Goal: Answer question/provide support

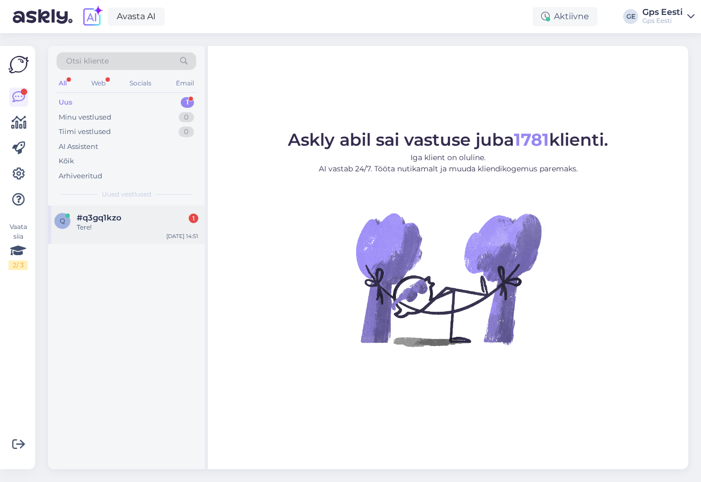
click at [77, 213] on div "q #q3gq1kzo 1 Tere!" at bounding box center [126, 222] width 144 height 19
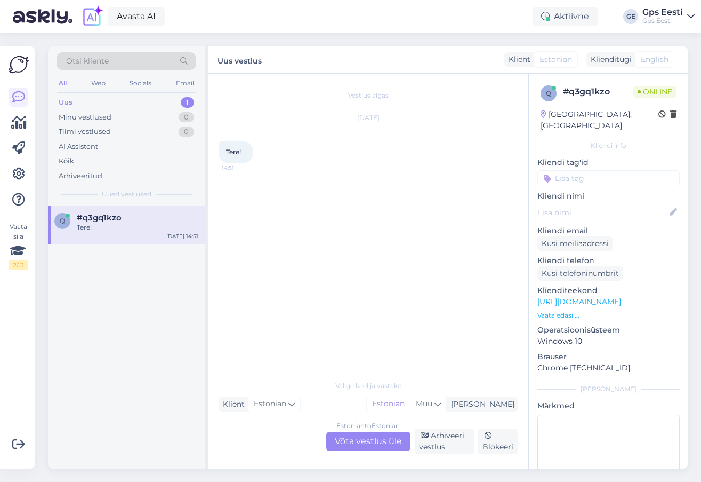
click at [382, 445] on div "Estonian to Estonian Võta vestlus üle" at bounding box center [368, 440] width 84 height 19
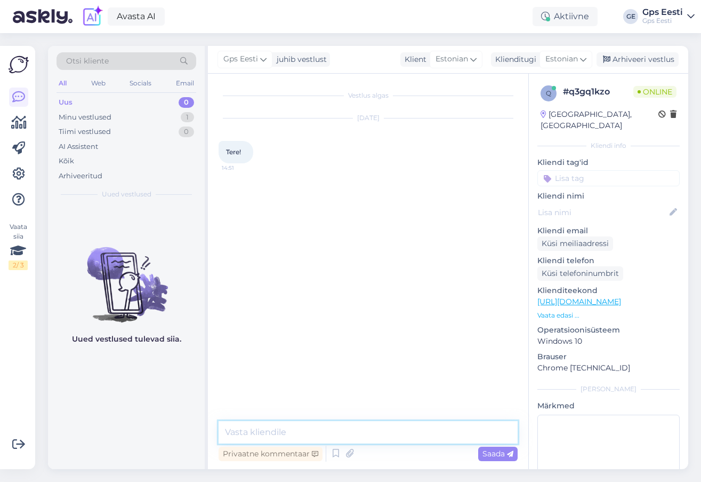
click at [366, 427] on textarea at bounding box center [368, 432] width 299 height 22
type textarea "Tere, kuidas saab abiks olla?"
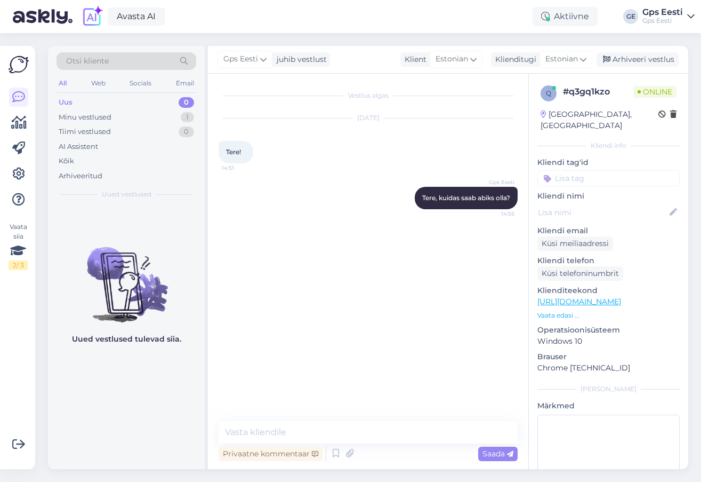
click at [617, 296] on p "[URL][DOMAIN_NAME]" at bounding box center [609, 301] width 142 height 11
click at [614, 297] on link "[URL][DOMAIN_NAME]" at bounding box center [580, 302] width 84 height 10
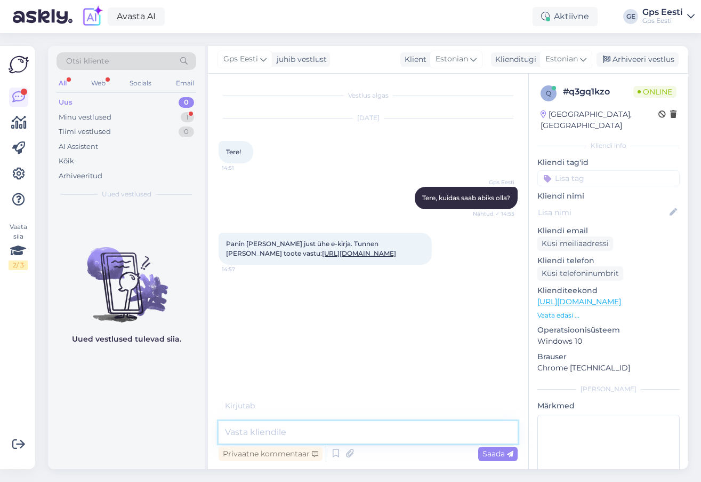
click at [324, 429] on textarea at bounding box center [368, 432] width 299 height 22
click at [300, 429] on textarea at bounding box center [368, 432] width 299 height 22
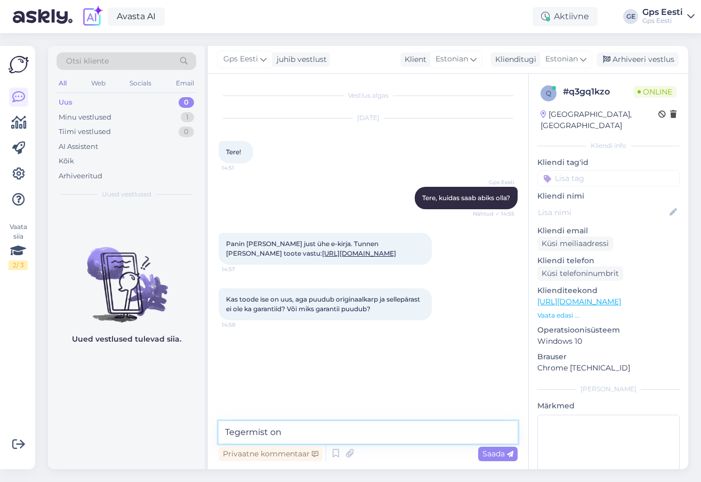
type textarea "Tegermist on"
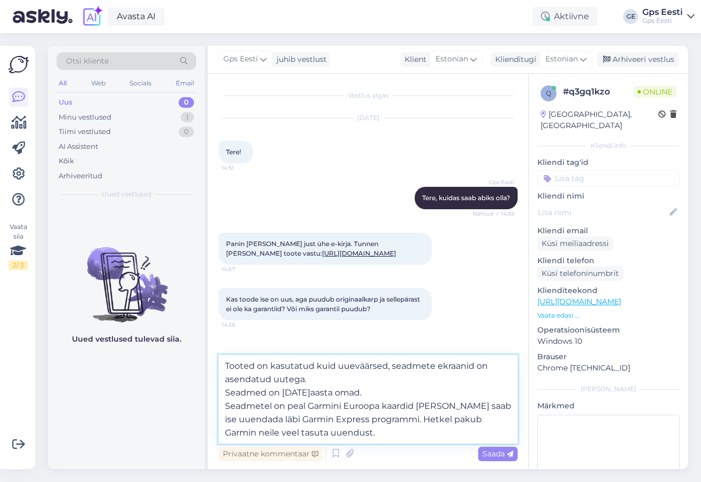
click at [236, 363] on textarea "Tooted on kasutatud kuid uueväärsed, seadmete ekraanid on asendatud uutega. Sea…" at bounding box center [368, 399] width 299 height 89
click at [383, 364] on textarea "Toode on kasutatud kuid uueväärsed, seadmete ekraanid on asendatud uutega. Sead…" at bounding box center [368, 399] width 299 height 89
click at [417, 362] on textarea "Toode on kasutatud kuid uueväärne, seadmete ekraanid on asendatud uutega. Seadm…" at bounding box center [368, 399] width 299 height 89
click at [417, 363] on textarea "Toode on kasutatud kuid uueväärne, seadmete ekraanid on asendatud uutega. Seadm…" at bounding box center [368, 399] width 299 height 89
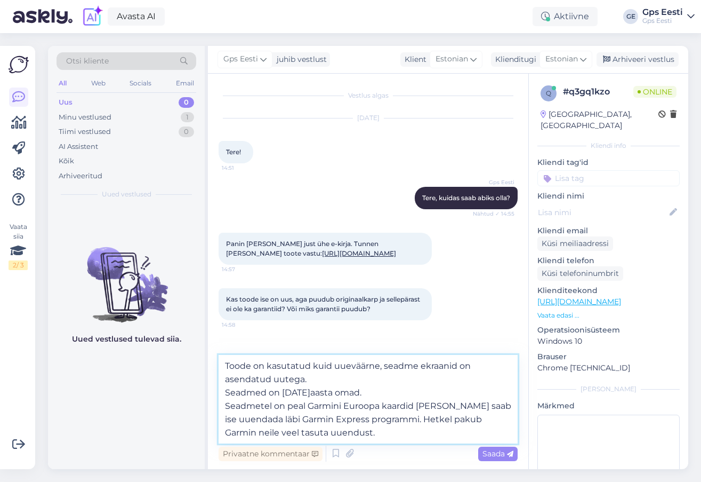
click at [455, 362] on textarea "Toode on kasutatud kuid uueväärne, seadme ekraanid on asendatud uutega. Seadmed…" at bounding box center [368, 399] width 299 height 89
click at [221, 390] on textarea "Toode on kasutatud kuid uueväärne, seadme ekraan on asendatud uutega. Seadmed o…" at bounding box center [368, 399] width 299 height 89
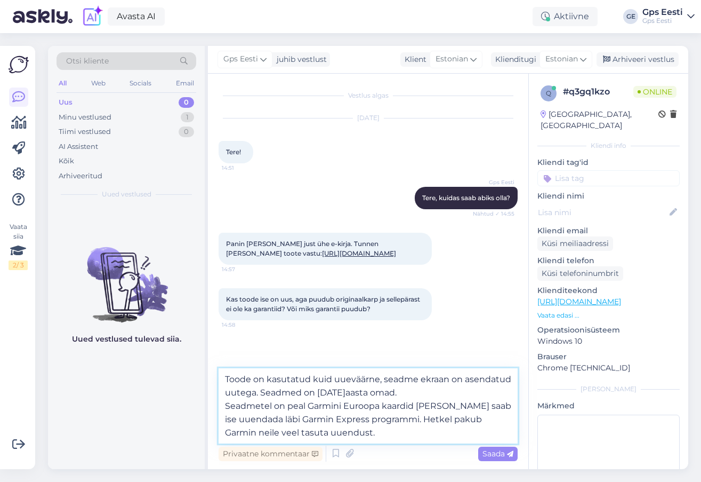
click at [272, 389] on textarea "Toode on kasutatud kuid uueväärne, seadme ekraan on asendatud uutega. Seadmed o…" at bounding box center [368, 405] width 299 height 75
click at [373, 387] on textarea "Toode on kasutatud kuid uueväärne, seadme ekraan on asendatud uutega. Tegemist …" at bounding box center [368, 405] width 299 height 75
click at [271, 407] on textarea "Toode on kasutatud kuid uueväärne, seadme ekraan on asendatud uutega. Tegemist …" at bounding box center [368, 405] width 299 height 75
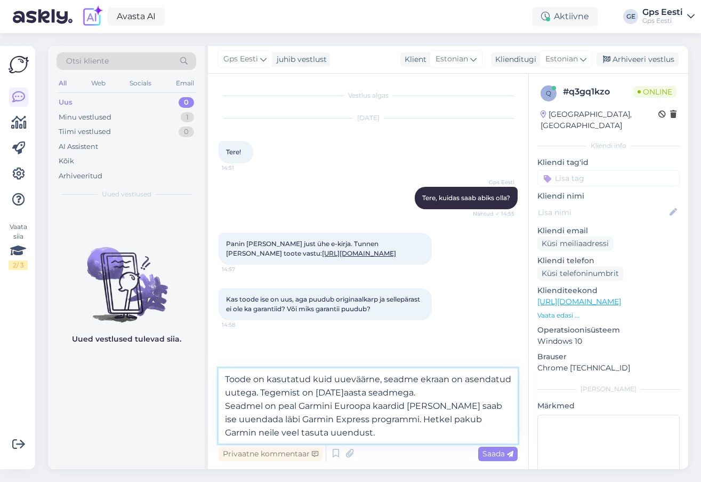
click at [423, 406] on textarea "Toode on kasutatud kuid uueväärne, seadme ekraan on asendatud uutega. Tegemist …" at bounding box center [368, 405] width 299 height 75
click at [467, 414] on textarea "Toode on kasutatud kuid uueväärne, seadme ekraan on asendatud uutega. Tegemist …" at bounding box center [368, 405] width 299 height 75
click at [281, 430] on textarea "Toode on kasutatud kuid uueväärne, seadme ekraan on asendatud uutega. Tegemist …" at bounding box center [368, 405] width 299 height 75
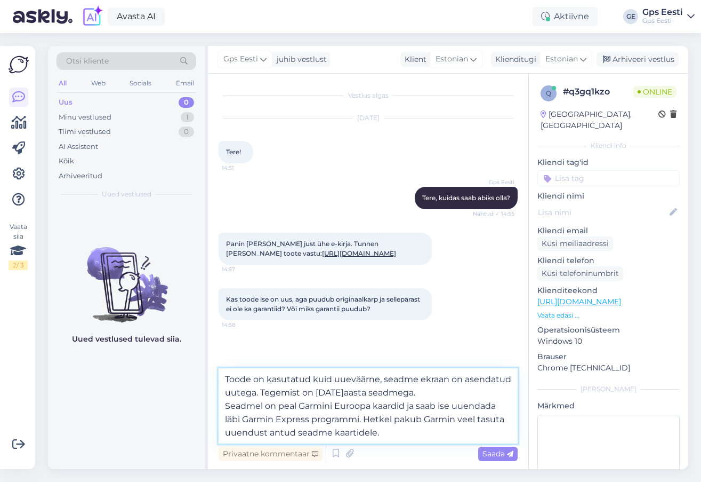
click at [421, 391] on textarea "Toode on kasutatud kuid uueväärne, seadme ekraan on asendatud uutega. Tegemist …" at bounding box center [368, 405] width 299 height 75
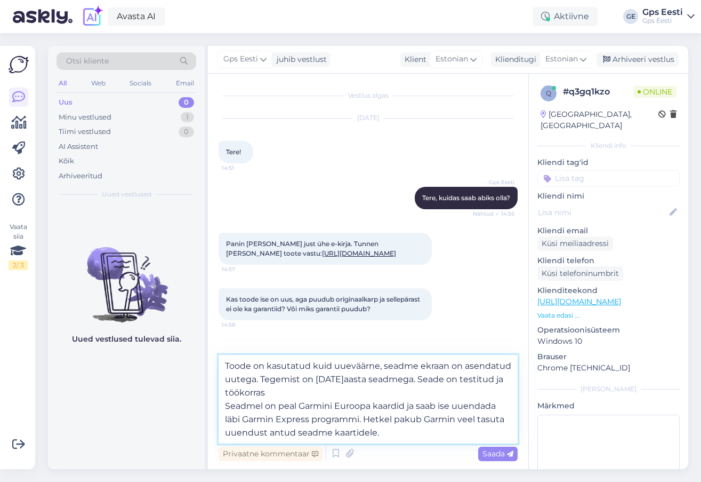
type textarea "Toode on kasutatud kuid uueväärne, seadme ekraan on asendatud uutega. Tegemist …"
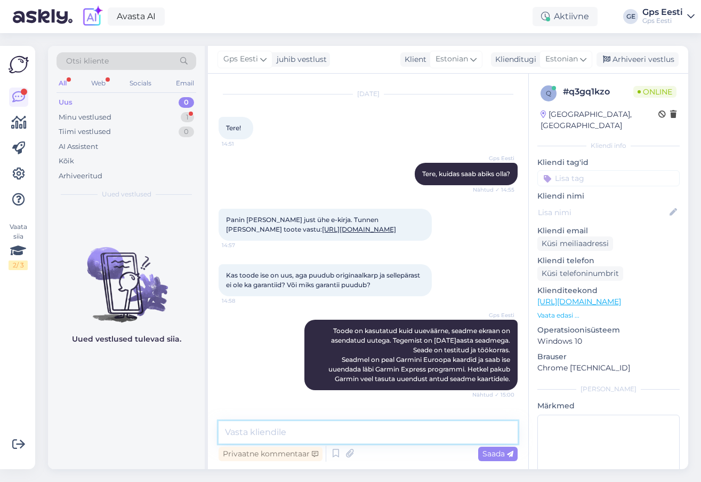
scroll to position [70, 0]
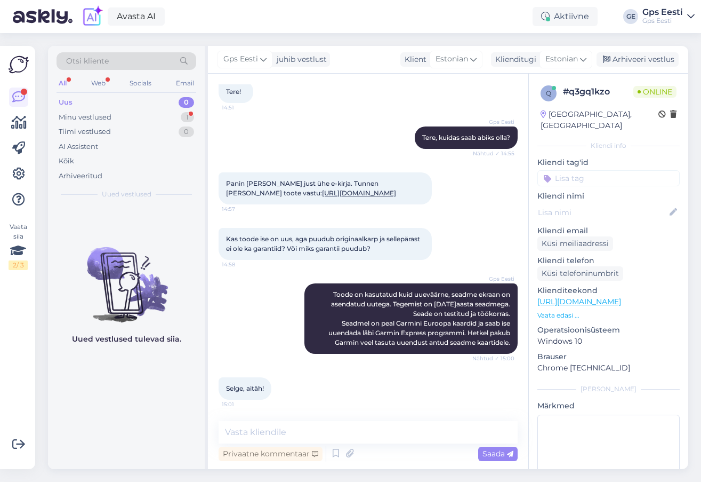
click at [144, 400] on div "Uued vestlused tulevad siia." at bounding box center [126, 336] width 157 height 263
click at [97, 405] on div "Uued vestlused tulevad siia." at bounding box center [126, 336] width 157 height 263
click at [110, 414] on div "Uued vestlused tulevad siia." at bounding box center [126, 336] width 157 height 263
click at [628, 297] on link "[URL][DOMAIN_NAME][PERSON_NAME]" at bounding box center [611, 302] width 147 height 10
click at [67, 388] on div "Uued vestlused tulevad siia." at bounding box center [126, 336] width 157 height 263
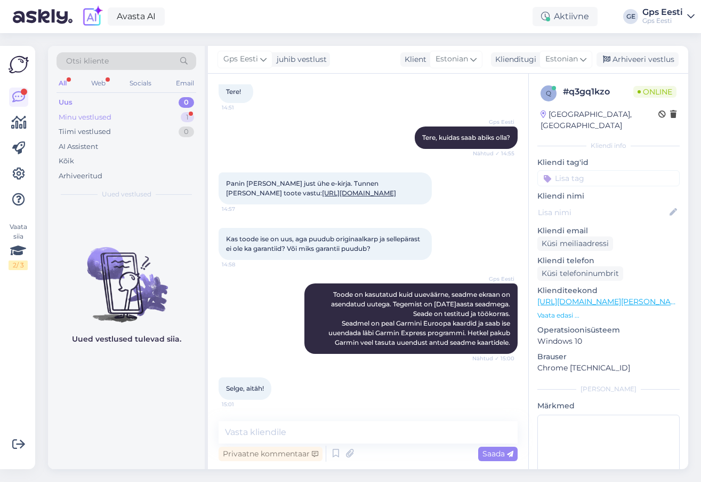
click at [94, 121] on div "Minu vestlused" at bounding box center [85, 117] width 53 height 11
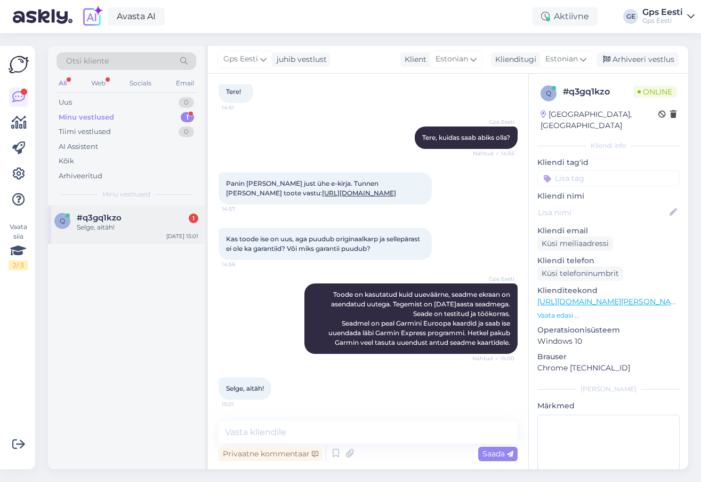
click at [110, 238] on div "q #q3gq1kzo 1 Selge, aitäh! [DATE] 15:01" at bounding box center [126, 224] width 157 height 38
click at [122, 337] on div "q #q3gq1kzo Selge, aitäh! [DATE] 15:01" at bounding box center [126, 336] width 157 height 263
click at [643, 59] on div "Arhiveeri vestlus" at bounding box center [638, 59] width 82 height 14
